Goal: Task Accomplishment & Management: Use online tool/utility

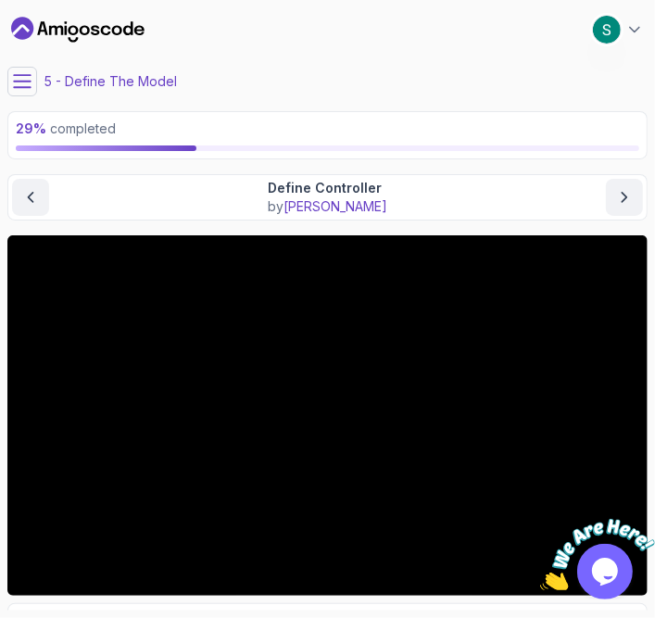
scroll to position [168, 0]
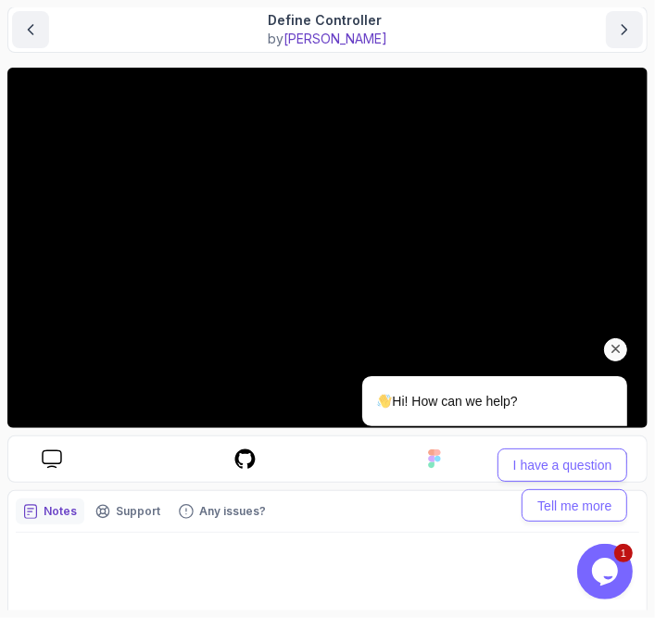
click at [613, 331] on div "Hi! How can we help? I have a question Tell me more" at bounding box center [470, 426] width 314 height 192
click at [618, 363] on div "Hi! How can we help? I have a question Tell me more" at bounding box center [470, 426] width 314 height 192
click at [618, 343] on icon "Chat attention grabber" at bounding box center [614, 348] width 17 height 17
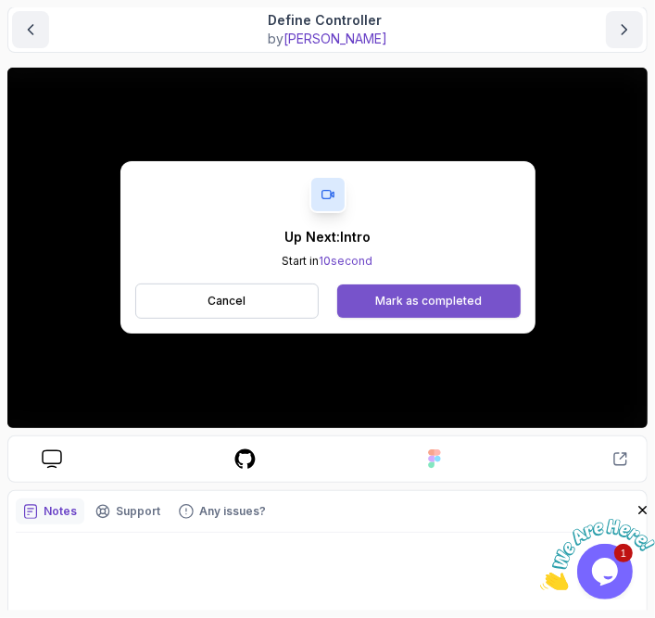
click at [446, 289] on button "Mark as completed" at bounding box center [428, 300] width 182 height 33
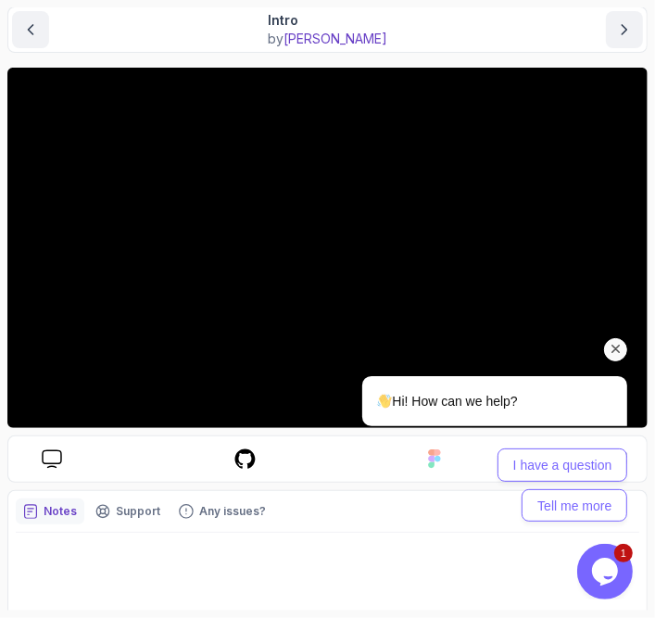
click at [606, 350] on icon "Chat attention grabber" at bounding box center [614, 348] width 17 height 17
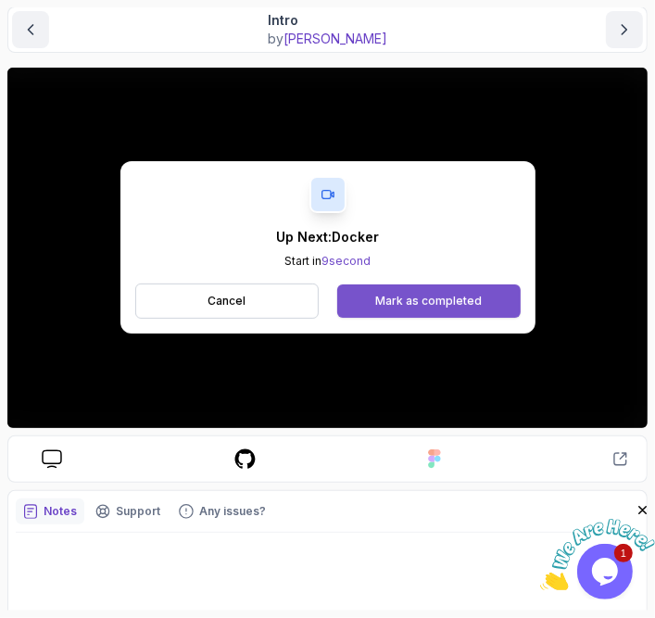
click at [435, 294] on div "Mark as completed" at bounding box center [428, 301] width 106 height 15
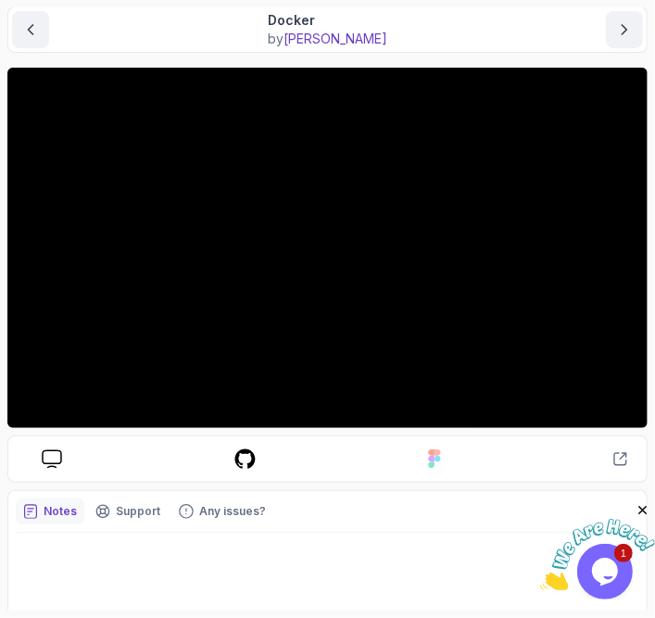
scroll to position [187, 0]
